Goal: Task Accomplishment & Management: Manage account settings

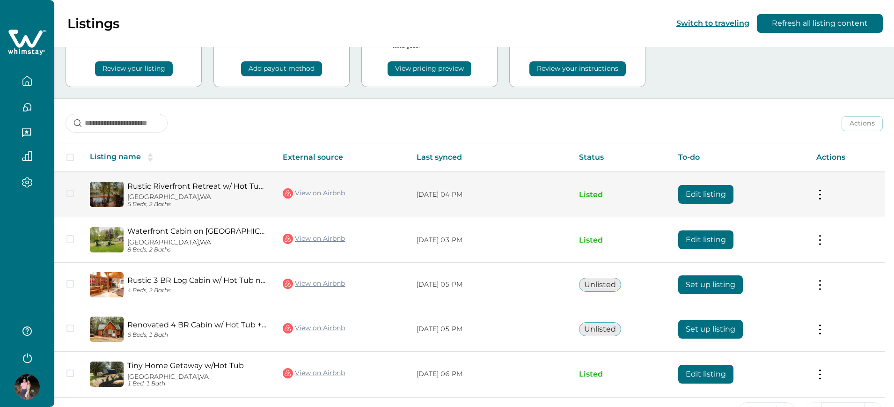
click at [821, 192] on button at bounding box center [820, 195] width 7 height 10
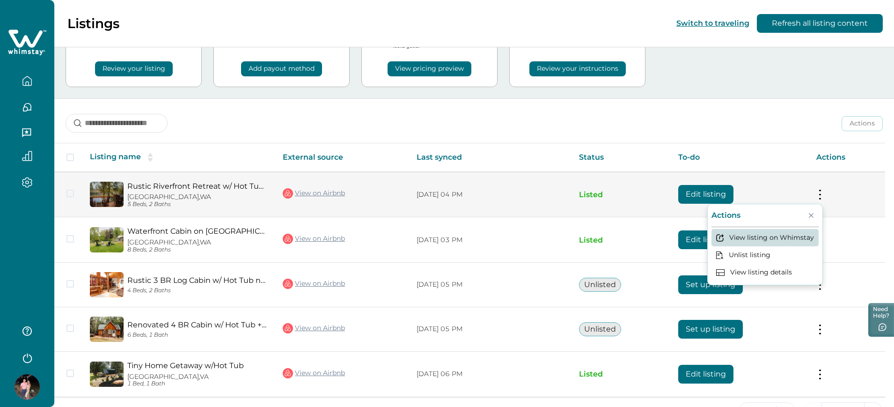
click at [771, 230] on button "View listing on Whimstay" at bounding box center [765, 237] width 107 height 17
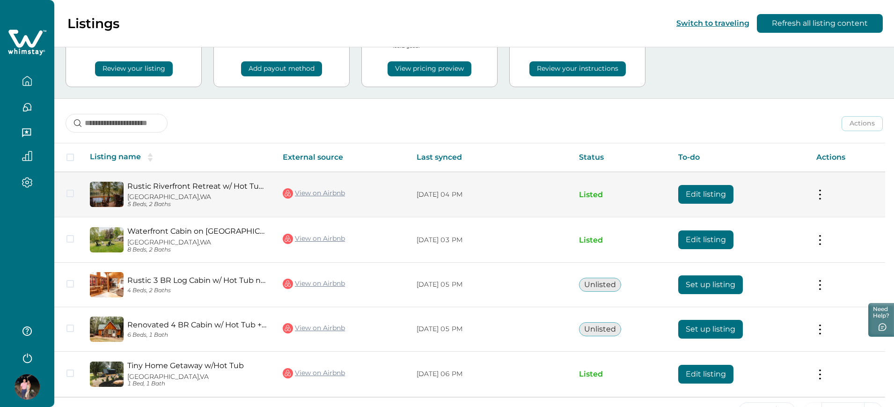
click at [711, 191] on button "Edit listing" at bounding box center [705, 194] width 55 height 19
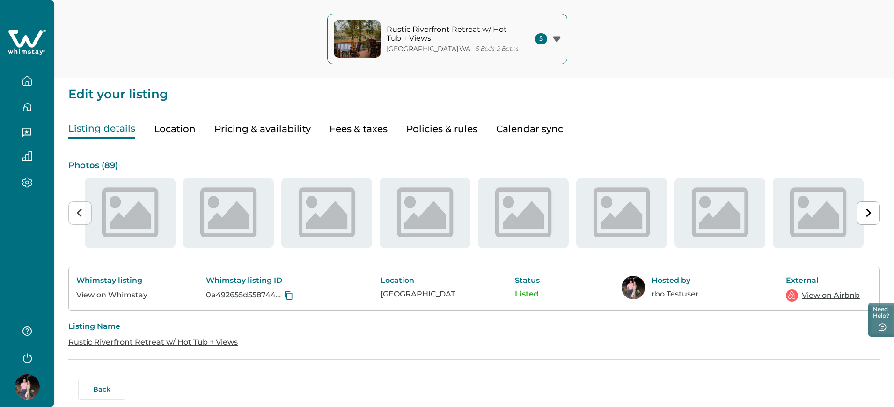
type input "**"
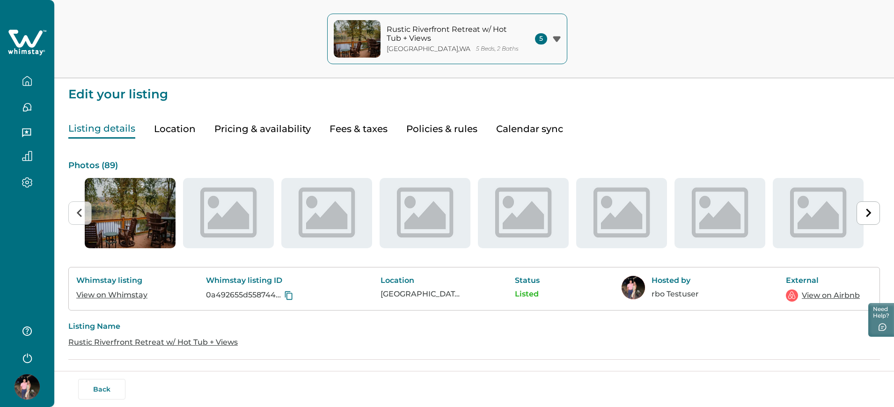
click at [253, 129] on button "Pricing & availability" at bounding box center [262, 128] width 96 height 19
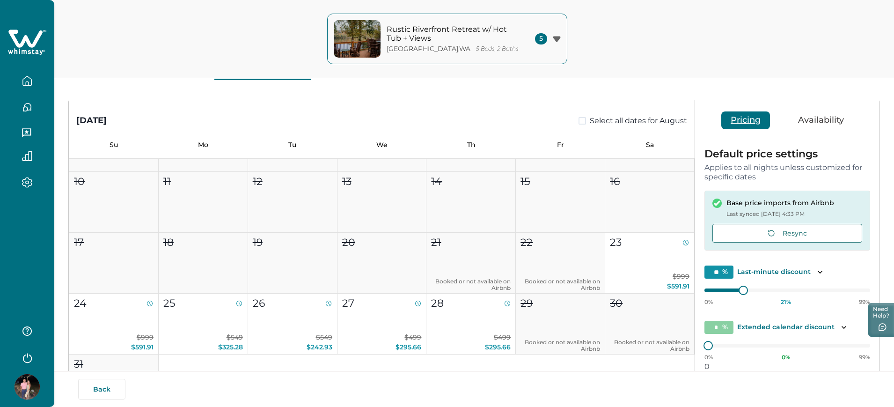
scroll to position [30, 0]
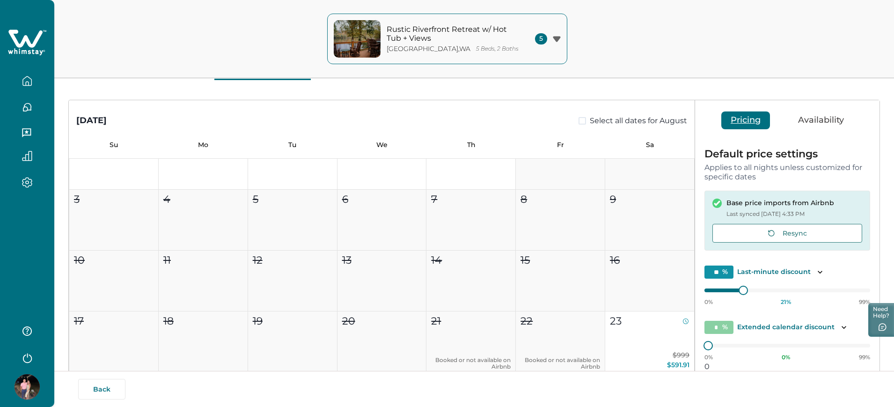
click at [23, 79] on icon "button" at bounding box center [27, 80] width 8 height 9
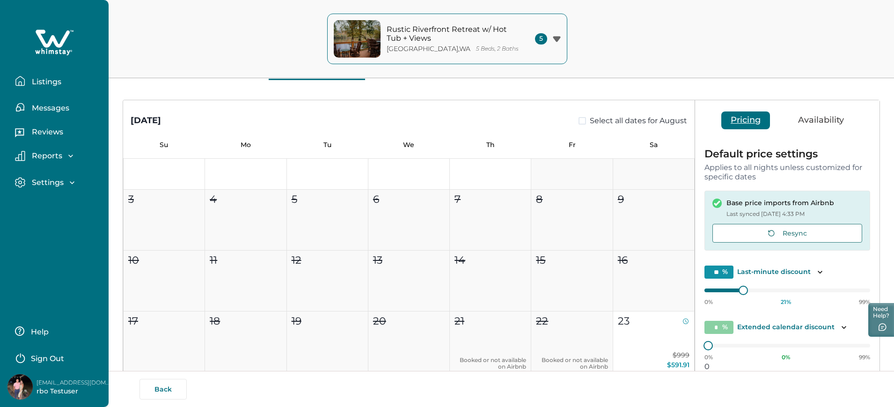
click at [23, 79] on icon "button" at bounding box center [20, 81] width 10 height 10
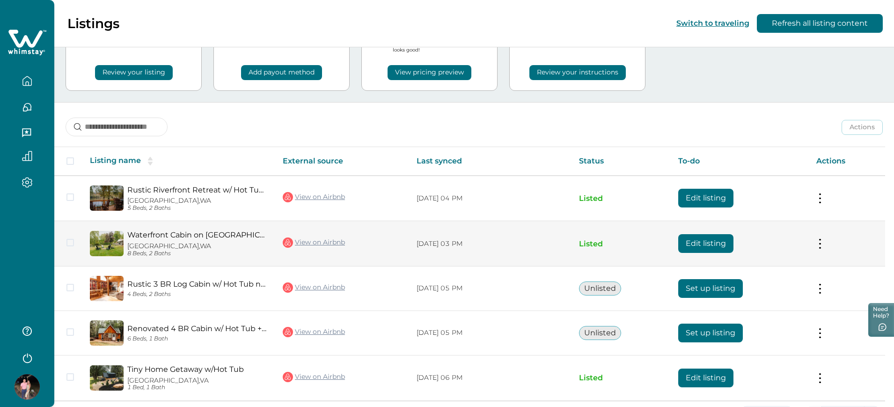
click at [729, 242] on button "Edit listing" at bounding box center [705, 243] width 55 height 19
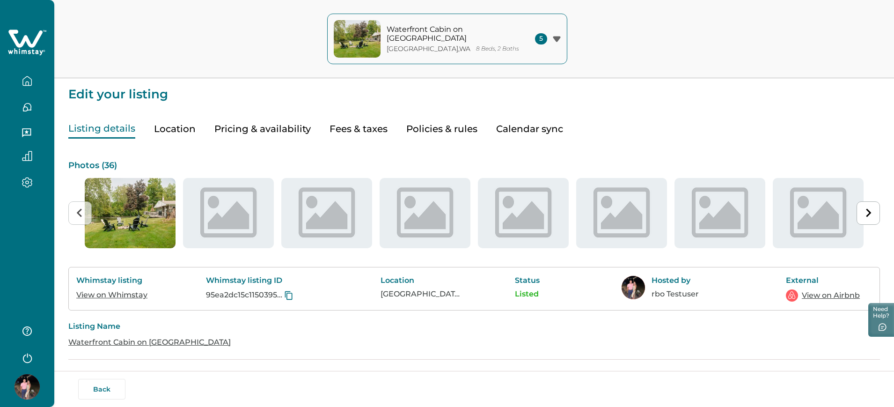
click at [142, 298] on link "View on Whimstay" at bounding box center [111, 294] width 71 height 9
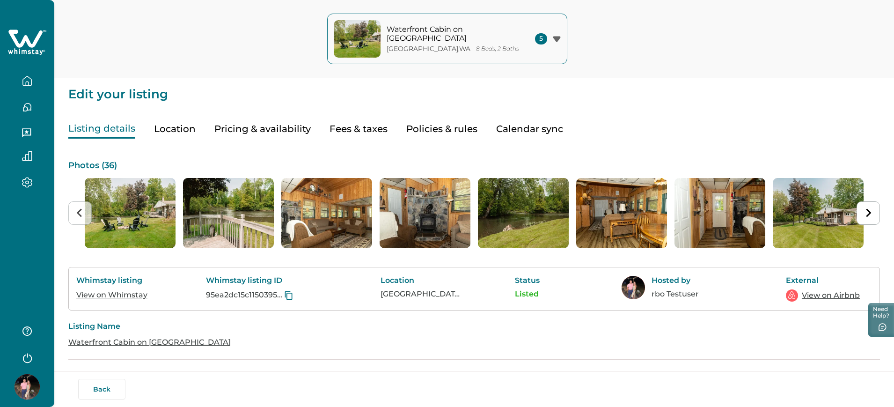
click at [238, 136] on button "Pricing & availability" at bounding box center [262, 128] width 96 height 19
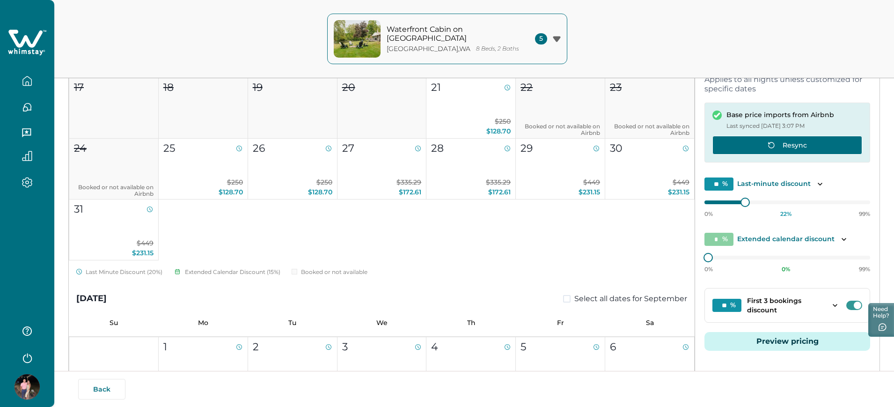
scroll to position [149, 0]
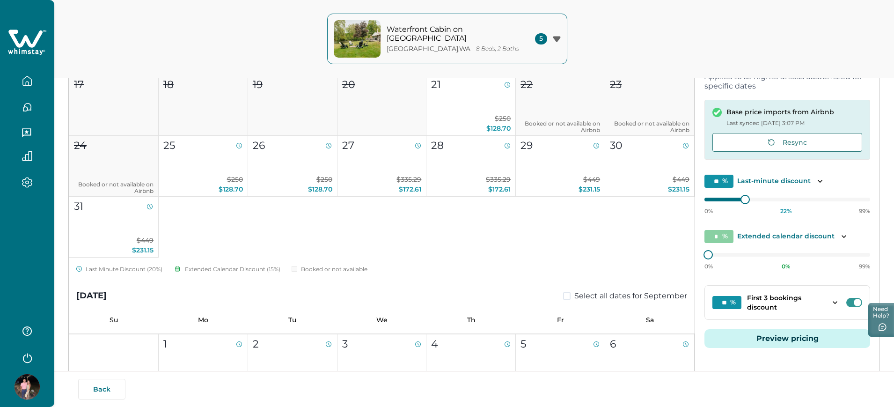
click at [737, 298] on input "**" at bounding box center [727, 302] width 29 height 13
type input "*"
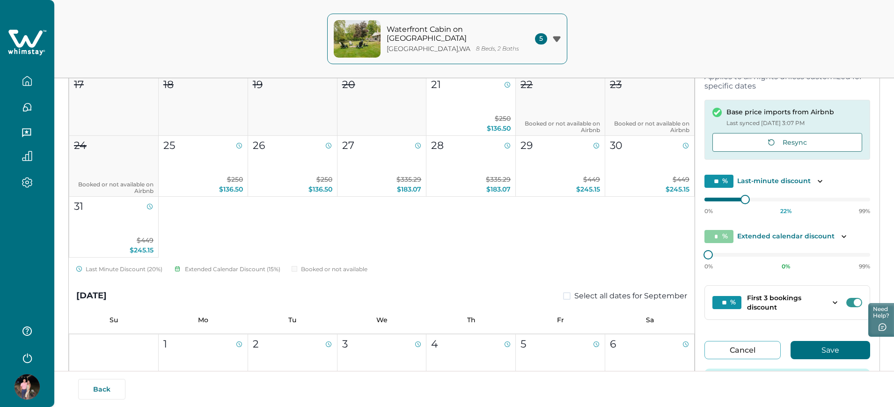
type input "*"
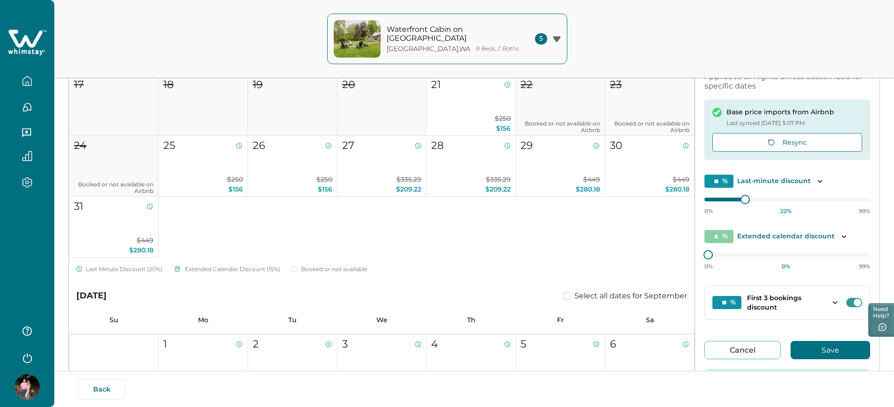
type input "*"
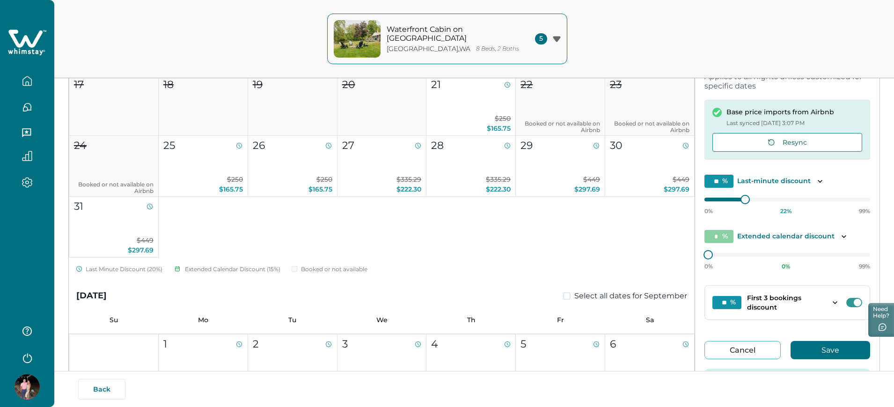
type input "*"
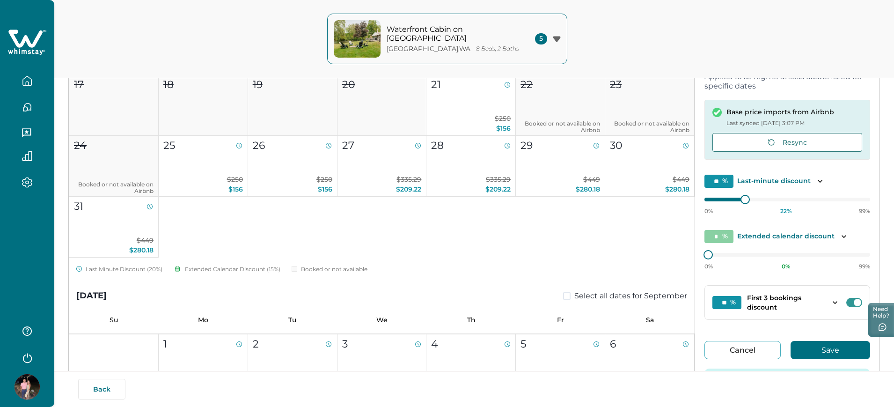
type input "*"
type input "**"
click at [737, 199] on div at bounding box center [741, 199] width 8 height 8
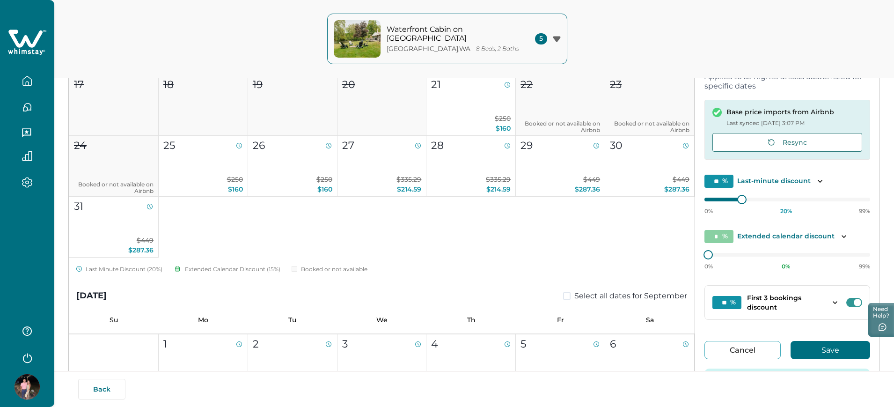
type input "*"
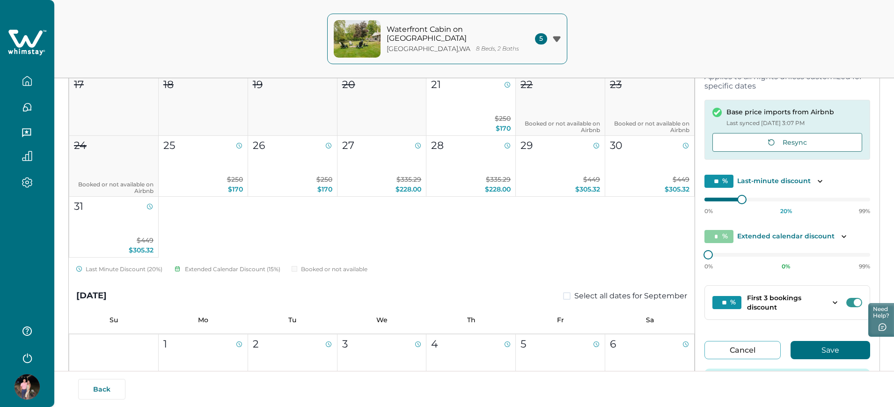
type input "*"
click at [804, 348] on button "Save" at bounding box center [831, 350] width 80 height 18
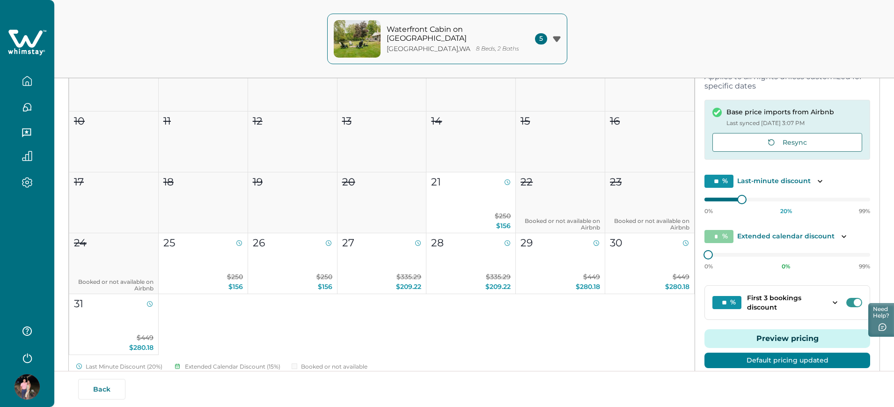
scroll to position [78, 0]
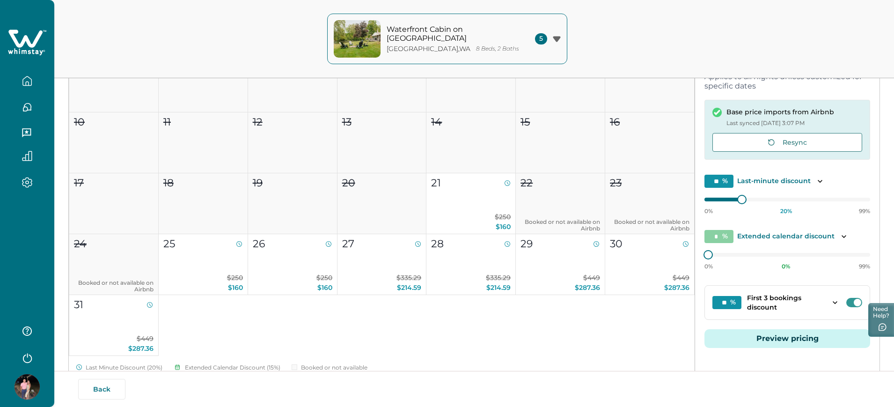
click at [721, 297] on input "**" at bounding box center [727, 302] width 29 height 13
type input "*"
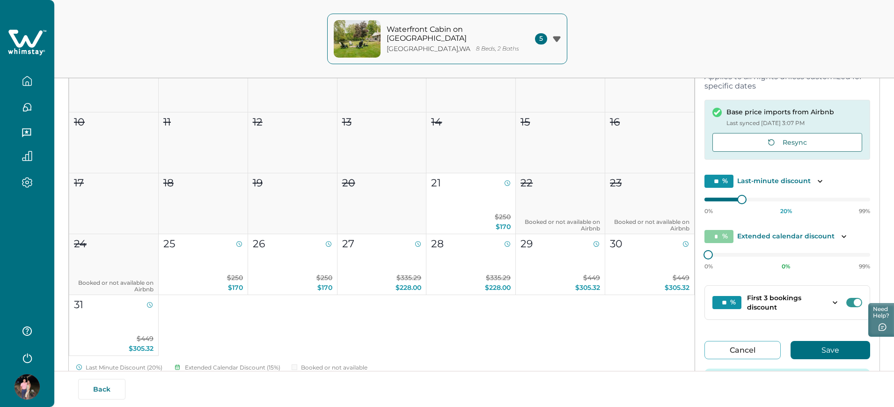
type input "**"
click at [805, 346] on button "Save" at bounding box center [831, 350] width 80 height 18
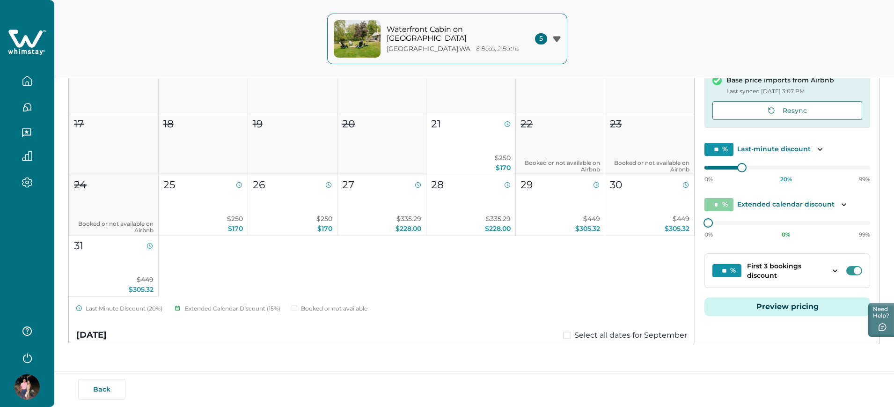
scroll to position [173, 0]
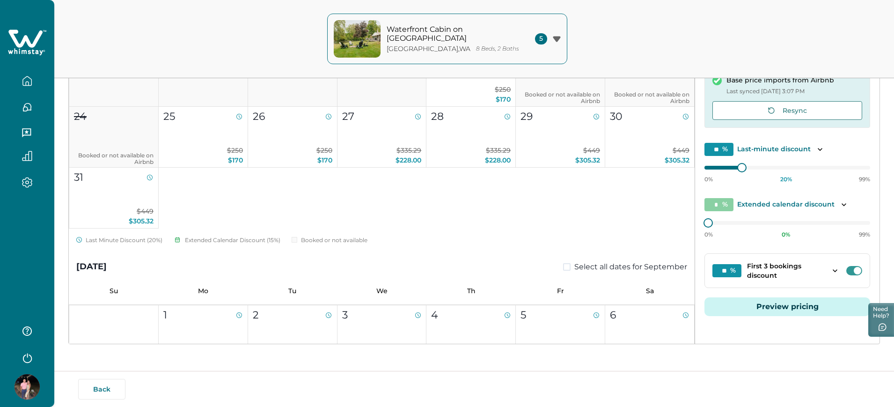
drag, startPoint x: 728, startPoint y: 271, endPoint x: 719, endPoint y: 274, distance: 9.2
click at [719, 274] on input "**" at bounding box center [727, 270] width 29 height 13
click at [721, 280] on div "** % First 3 bookings discount This discount applies first, then the last-minut…" at bounding box center [788, 270] width 166 height 35
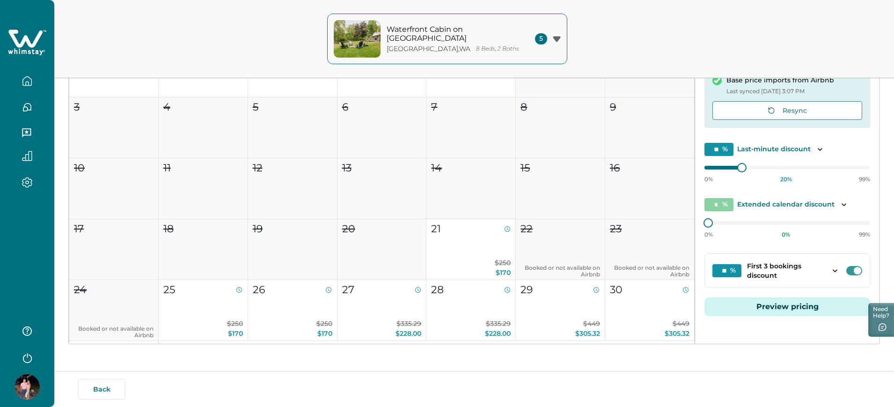
click at [33, 88] on button "button" at bounding box center [26, 81] width 39 height 19
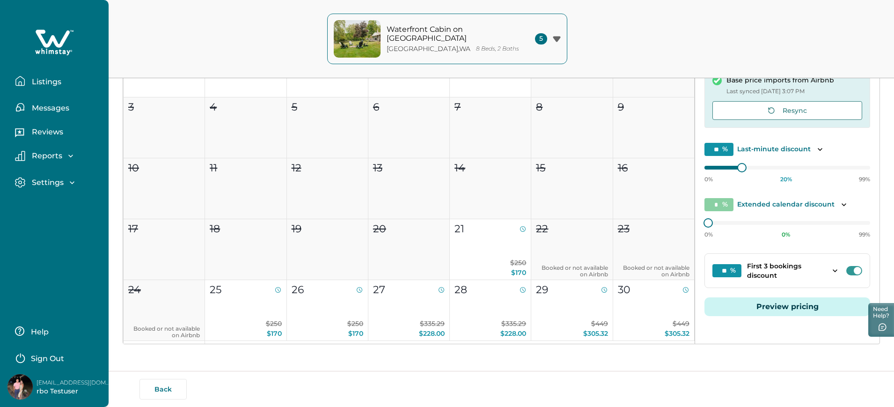
click at [33, 88] on button "Listings" at bounding box center [58, 81] width 86 height 19
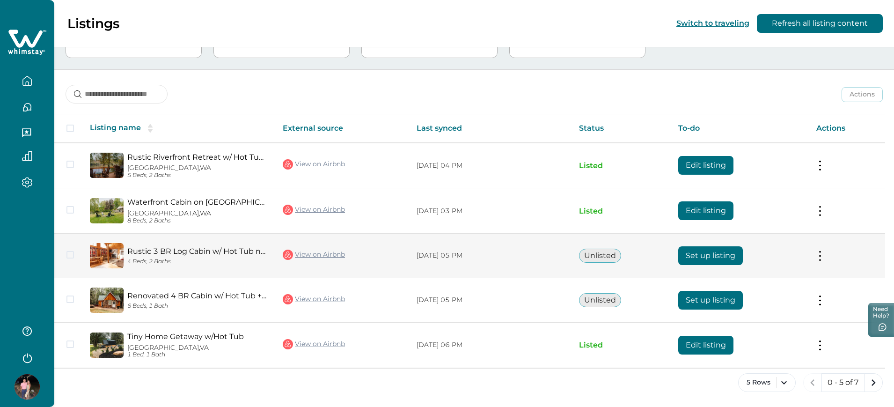
click at [723, 250] on button "Set up listing" at bounding box center [710, 255] width 65 height 19
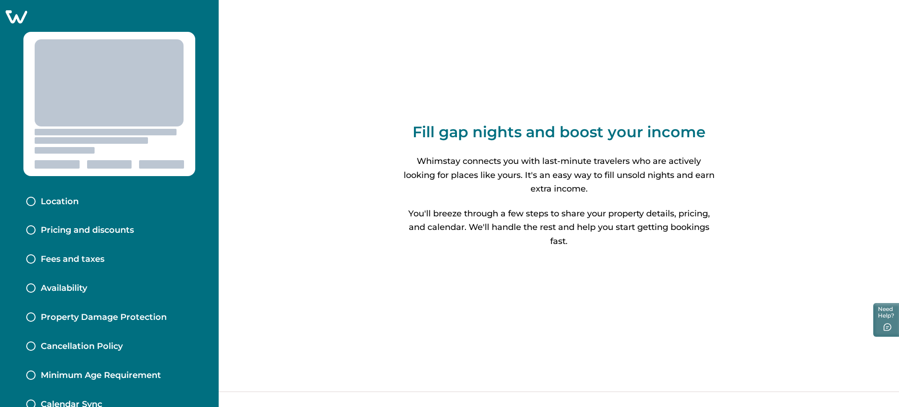
click at [106, 231] on p "Pricing and discounts" at bounding box center [87, 230] width 93 height 10
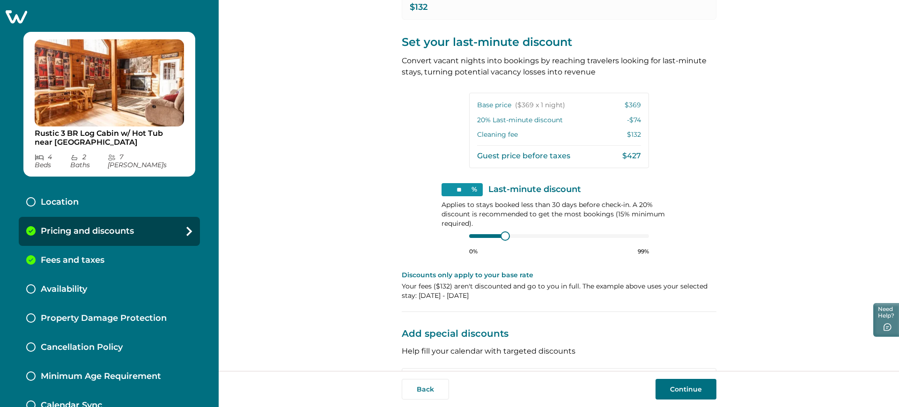
scroll to position [271, 0]
